Goal: Task Accomplishment & Management: Use online tool/utility

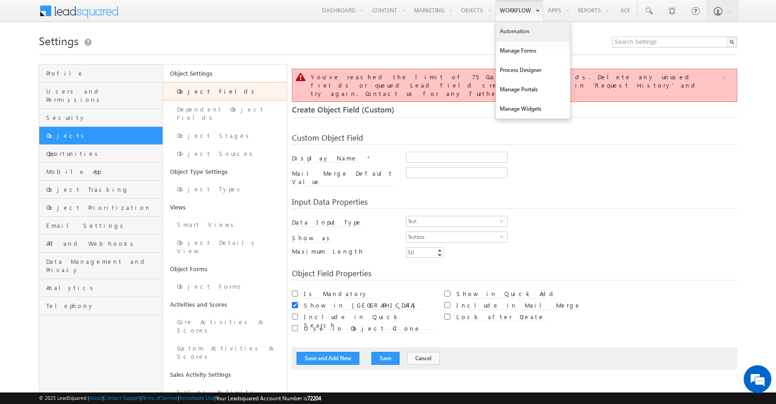
click at [510, 30] on link "Automation" at bounding box center [533, 31] width 74 height 19
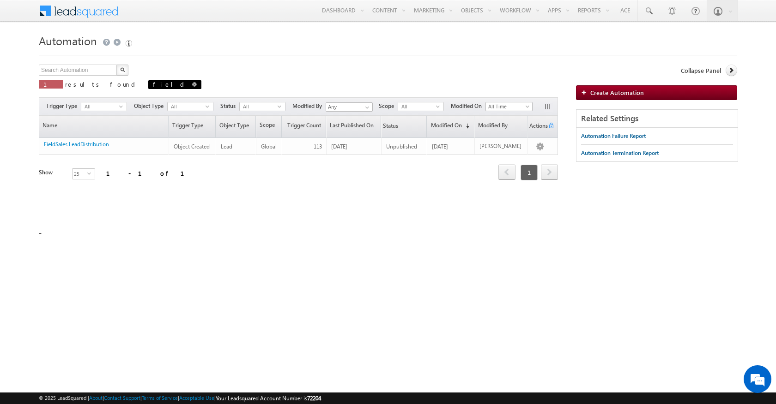
click at [192, 85] on span at bounding box center [194, 84] width 5 height 5
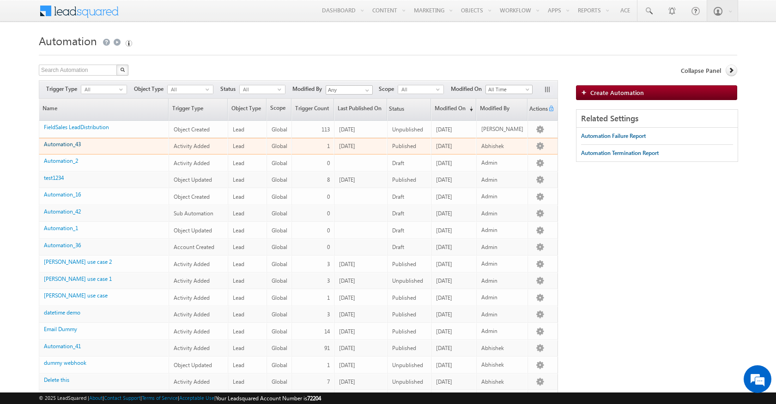
click at [72, 146] on link "Automation_43" at bounding box center [62, 144] width 37 height 7
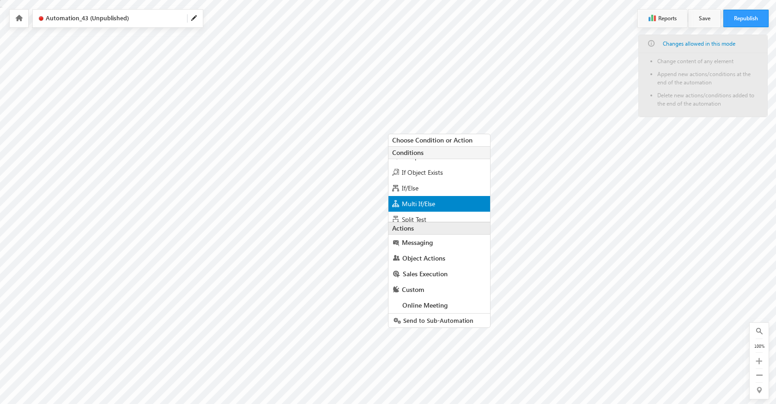
scroll to position [9, 0]
click at [410, 189] on span "If/Else" at bounding box center [410, 189] width 17 height 9
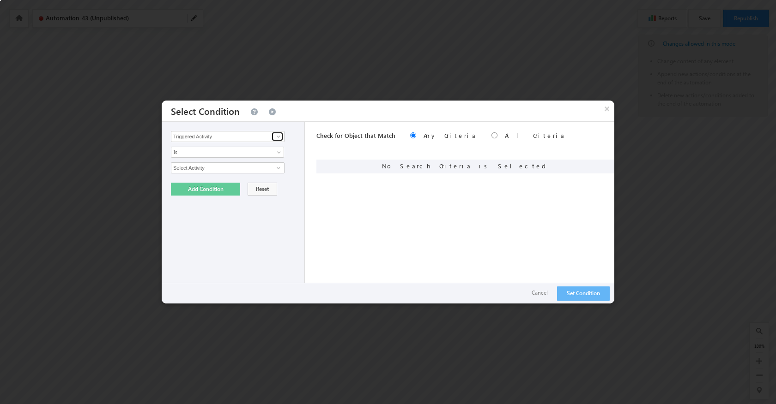
click at [278, 137] on span at bounding box center [278, 136] width 7 height 7
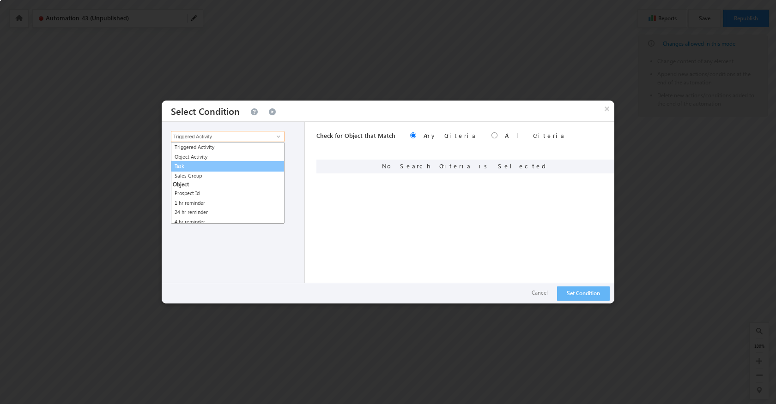
click at [219, 163] on link "Task" at bounding box center [228, 166] width 114 height 11
type input "Task"
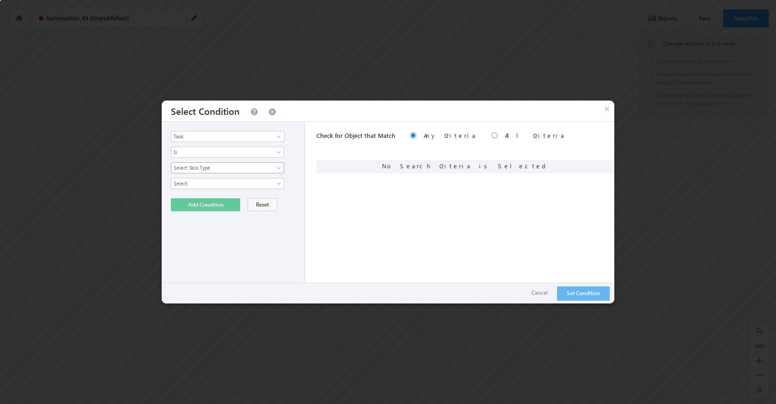
click at [211, 169] on span "Select Task Type" at bounding box center [221, 168] width 100 height 8
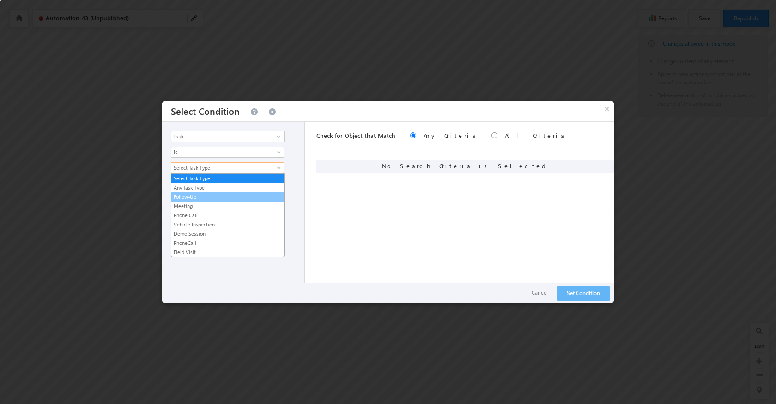
click at [208, 199] on link "Follow-Up" at bounding box center [227, 197] width 113 height 8
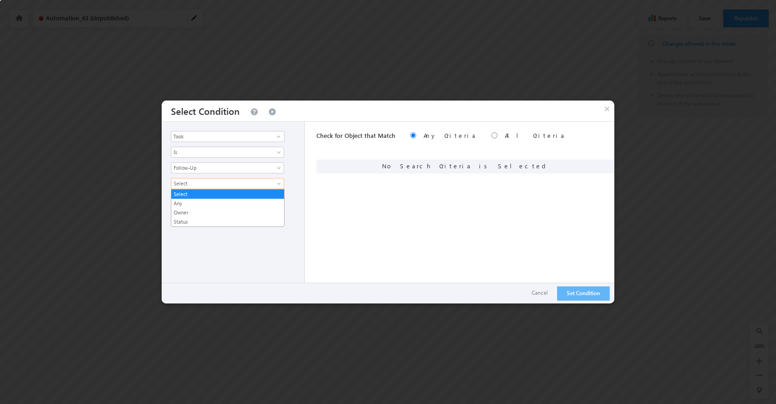
click at [204, 183] on span "Select" at bounding box center [221, 184] width 100 height 8
click at [191, 220] on link "Status" at bounding box center [227, 222] width 113 height 8
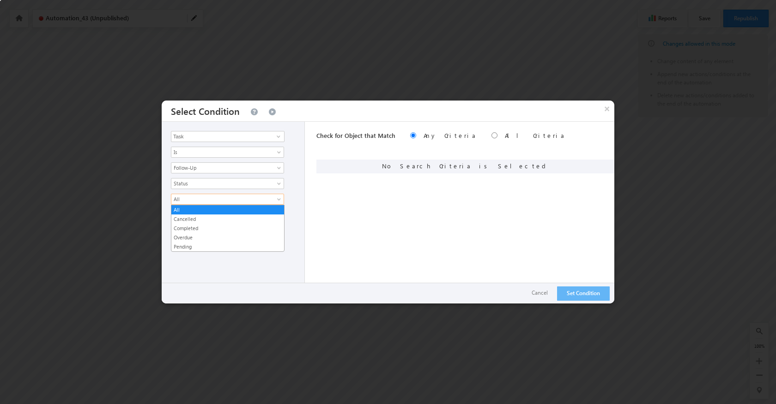
click at [192, 203] on span "All" at bounding box center [221, 199] width 100 height 8
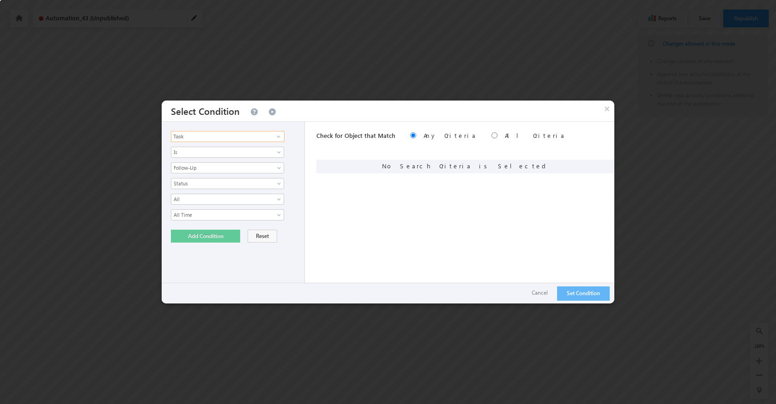
click at [204, 134] on input "Task" at bounding box center [228, 136] width 114 height 11
click at [279, 134] on span at bounding box center [278, 136] width 7 height 7
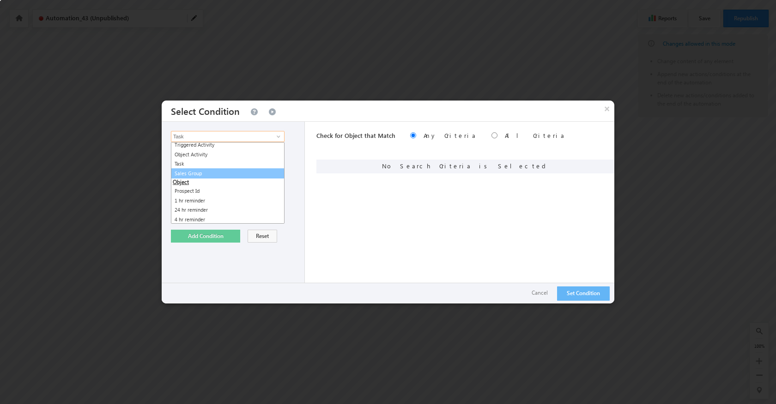
scroll to position [0, 0]
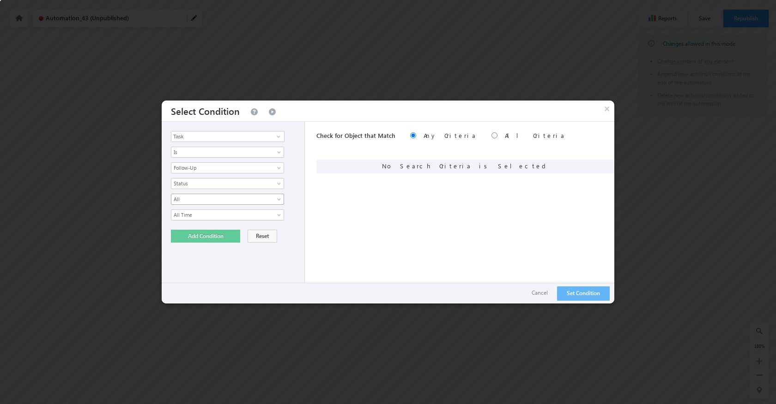
click at [205, 195] on link "All" at bounding box center [227, 199] width 113 height 11
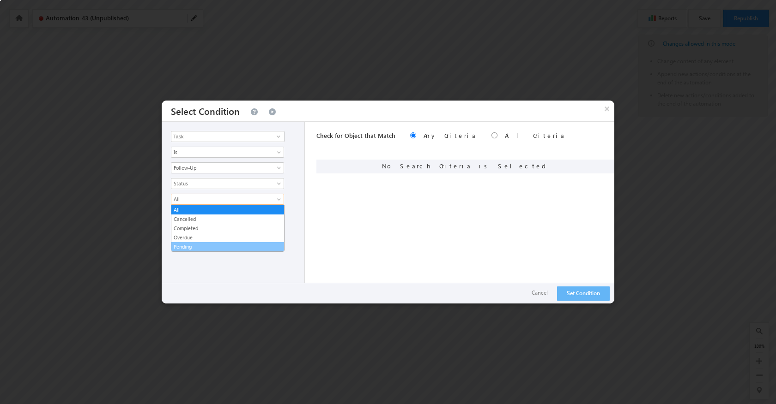
click at [194, 249] on link "Pending" at bounding box center [227, 247] width 113 height 8
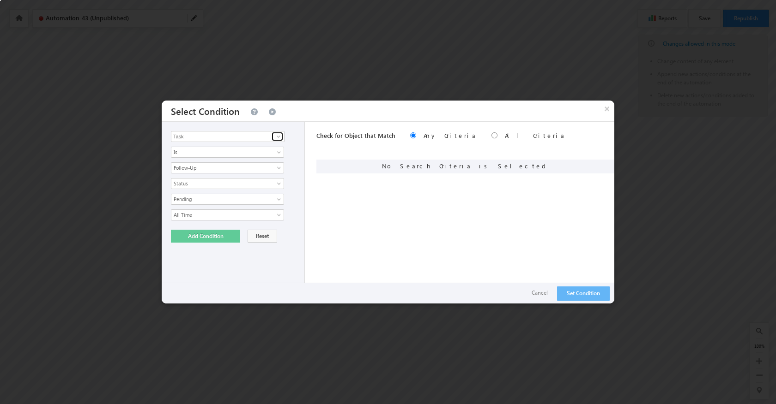
click at [280, 135] on span at bounding box center [278, 136] width 7 height 7
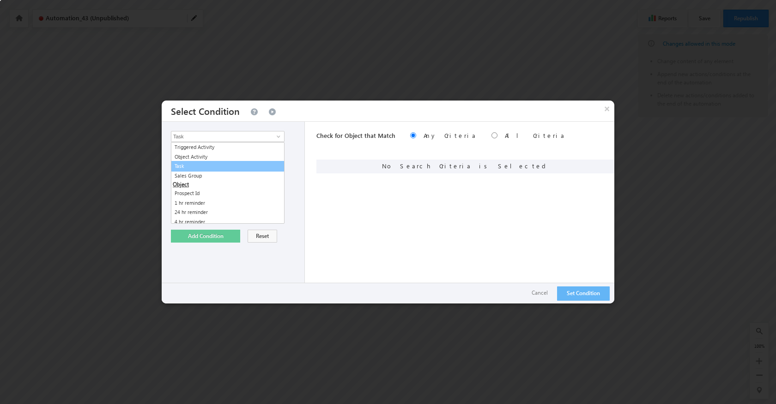
click at [333, 185] on div "Check for Object that Match Any Criteria All Criteria Note that the current tri…" at bounding box center [465, 213] width 298 height 182
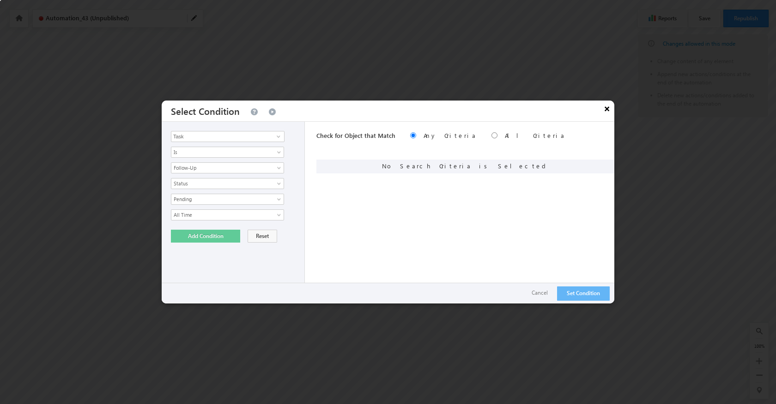
click at [607, 111] on button "×" at bounding box center [606, 109] width 15 height 16
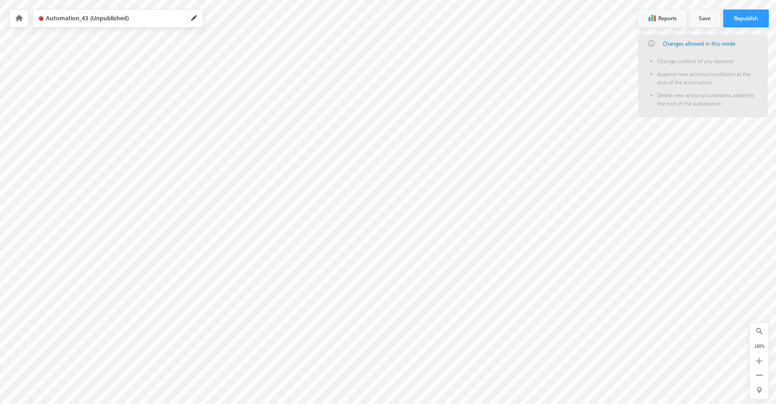
click at [22, 19] on icon at bounding box center [18, 18] width 7 height 6
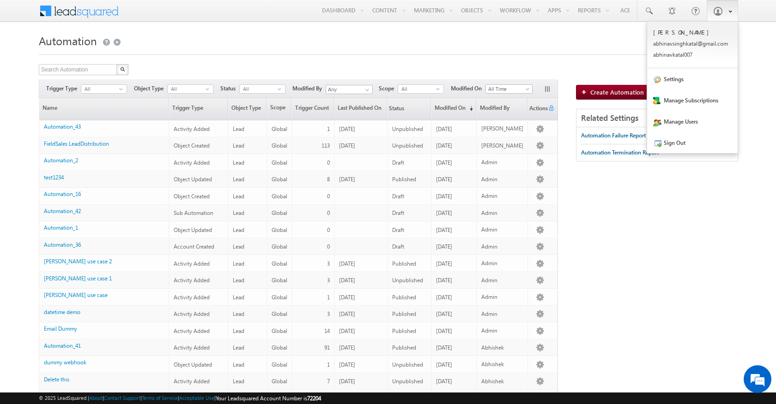
click at [727, 10] on span at bounding box center [728, 11] width 8 height 8
click at [670, 145] on link "Sign Out" at bounding box center [692, 142] width 90 height 21
